Goal: Task Accomplishment & Management: Use online tool/utility

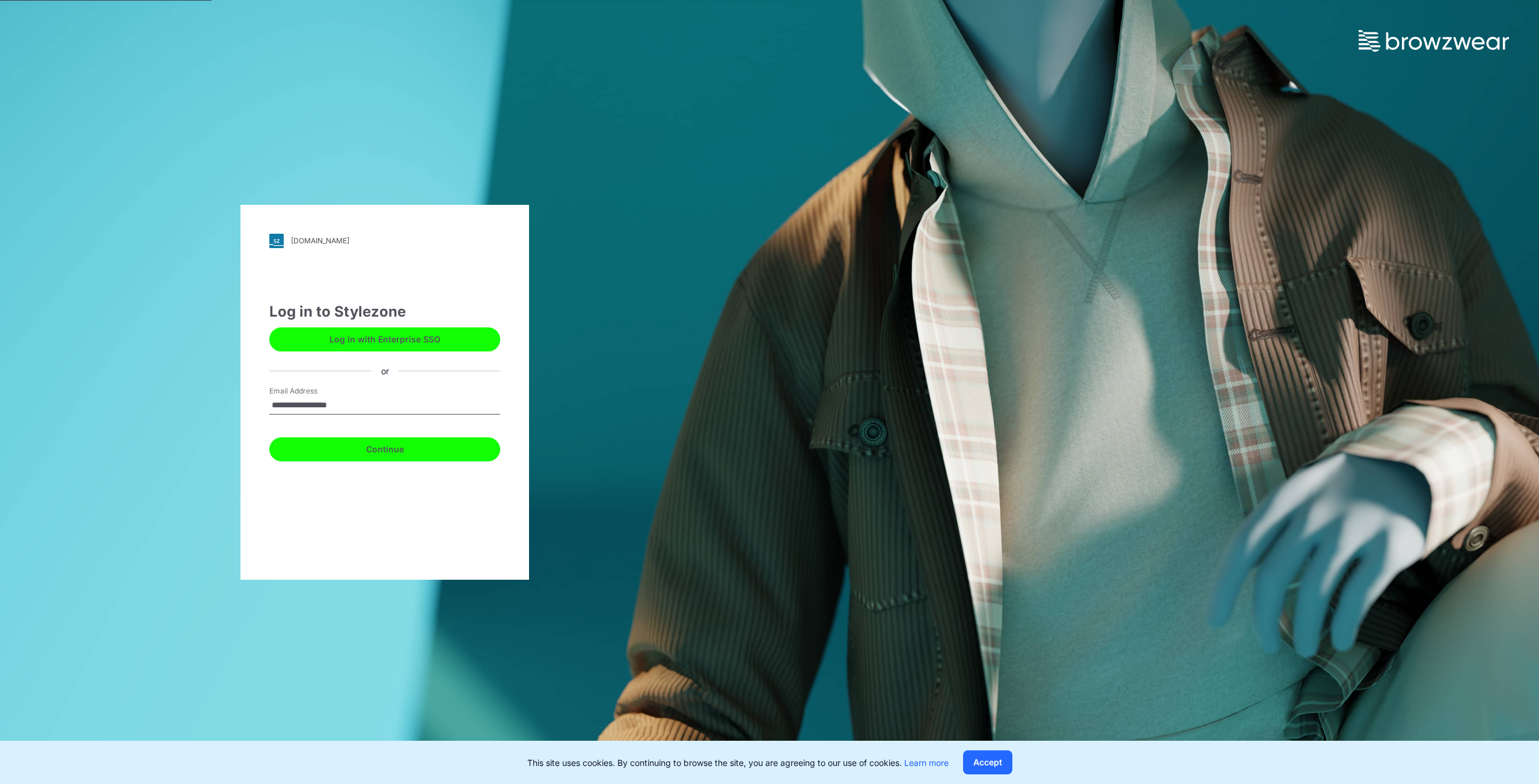
click at [400, 448] on button "Continue" at bounding box center [385, 449] width 231 height 24
click at [380, 454] on button "Continue" at bounding box center [385, 449] width 231 height 24
click at [375, 454] on button "Continue" at bounding box center [385, 449] width 231 height 24
